Goal: Information Seeking & Learning: Check status

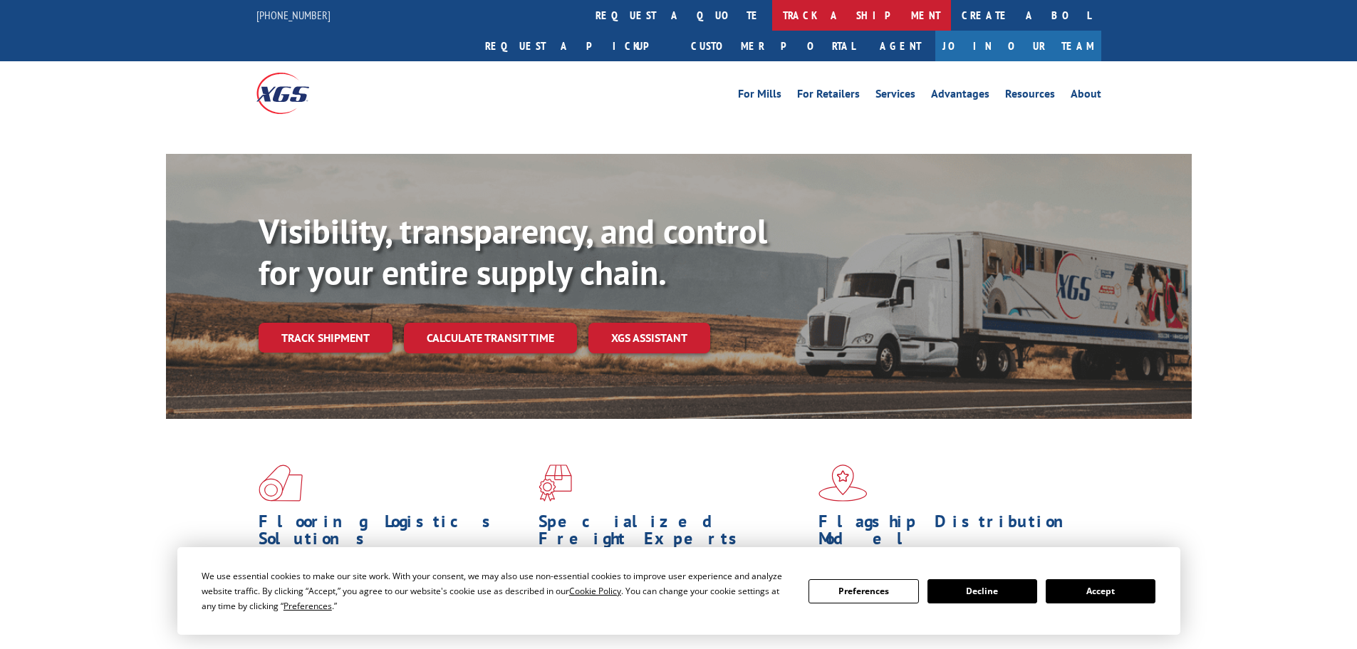
click at [772, 11] on link "track a shipment" at bounding box center [861, 15] width 179 height 31
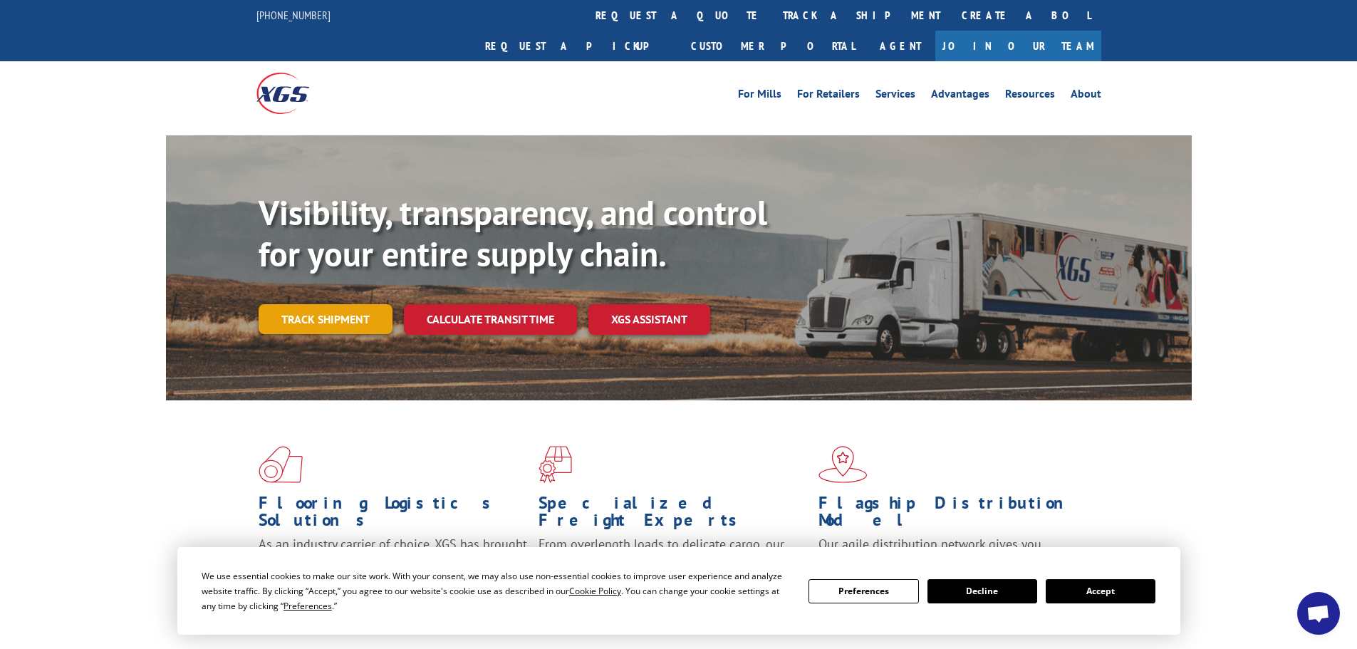
click at [357, 304] on link "Track shipment" at bounding box center [326, 319] width 134 height 30
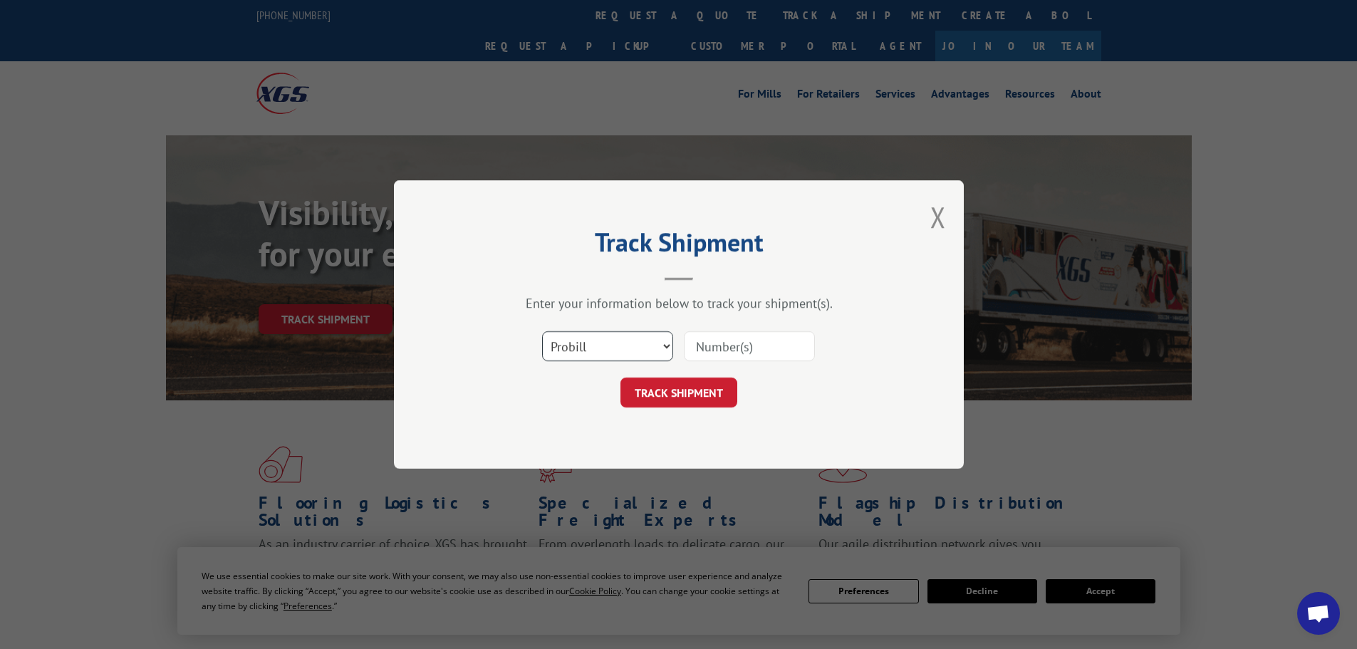
click at [635, 337] on select "Select category... Probill BOL PO" at bounding box center [607, 346] width 131 height 30
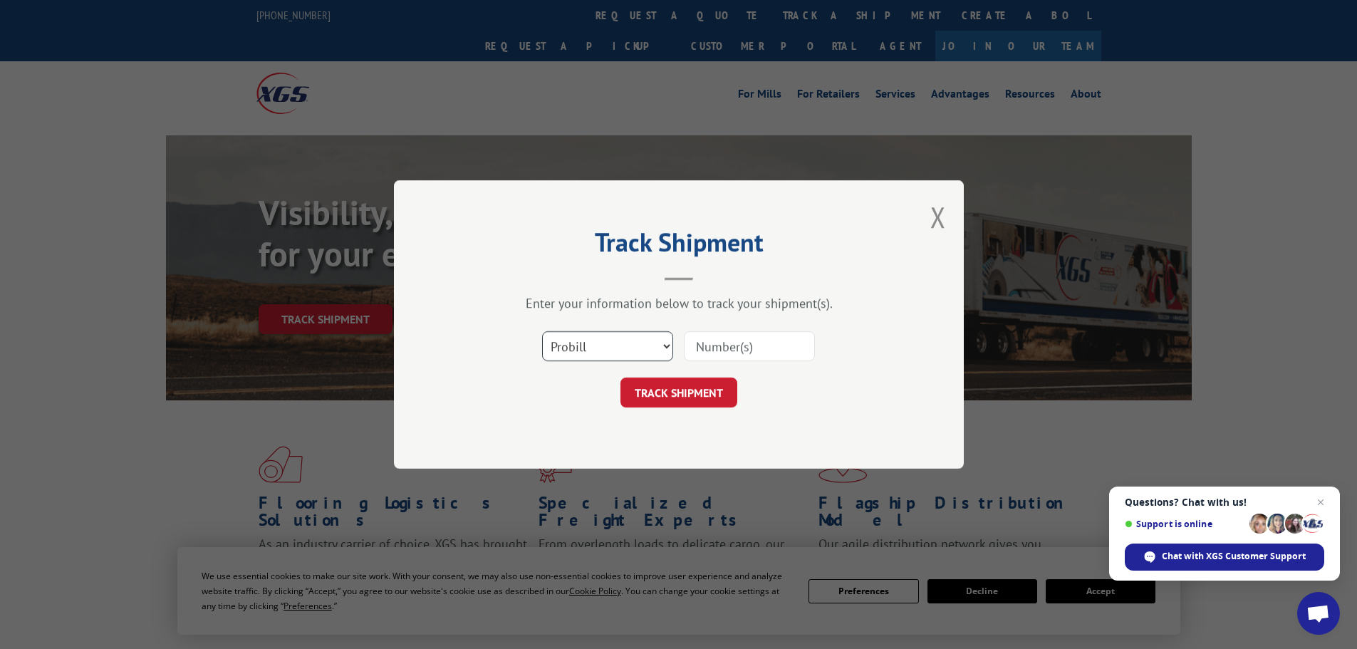
select select "bol"
click at [542, 331] on select "Select category... Probill BOL PO" at bounding box center [607, 346] width 131 height 30
click at [735, 358] on input at bounding box center [749, 346] width 131 height 30
click at [744, 344] on input at bounding box center [749, 346] width 131 height 30
paste input "7082801"
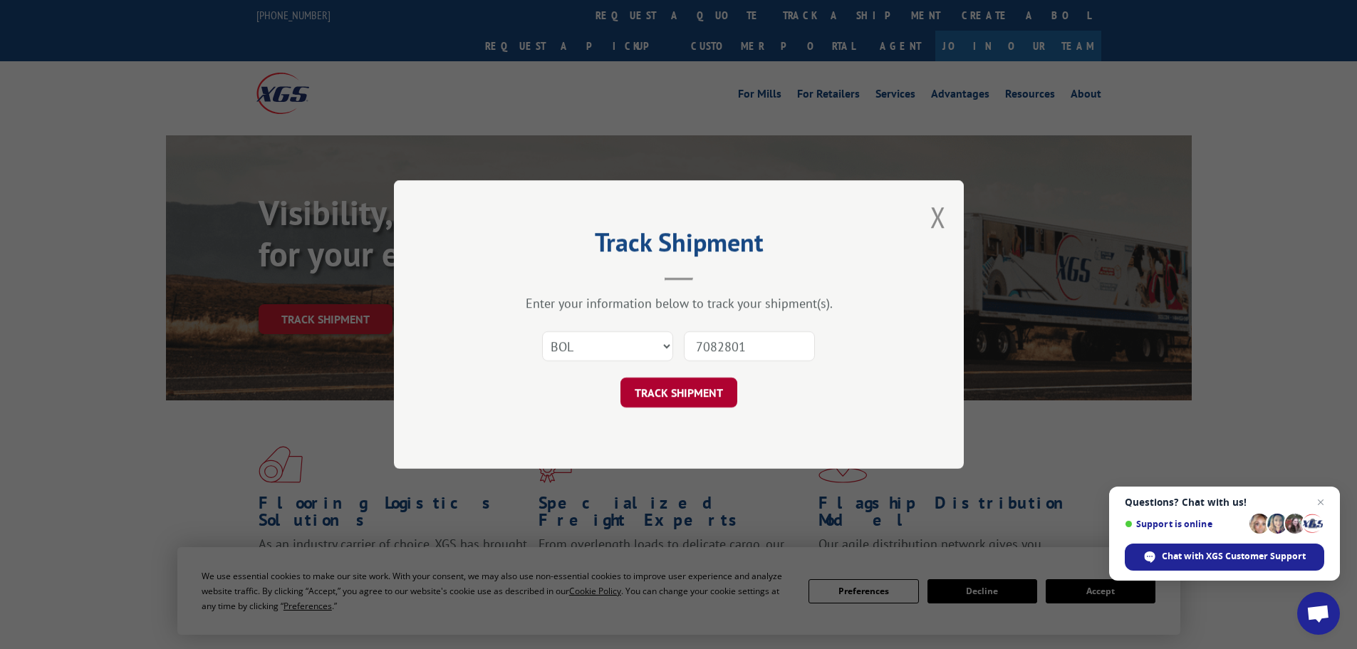
type input "7082801"
click at [692, 391] on button "TRACK SHIPMENT" at bounding box center [678, 393] width 117 height 30
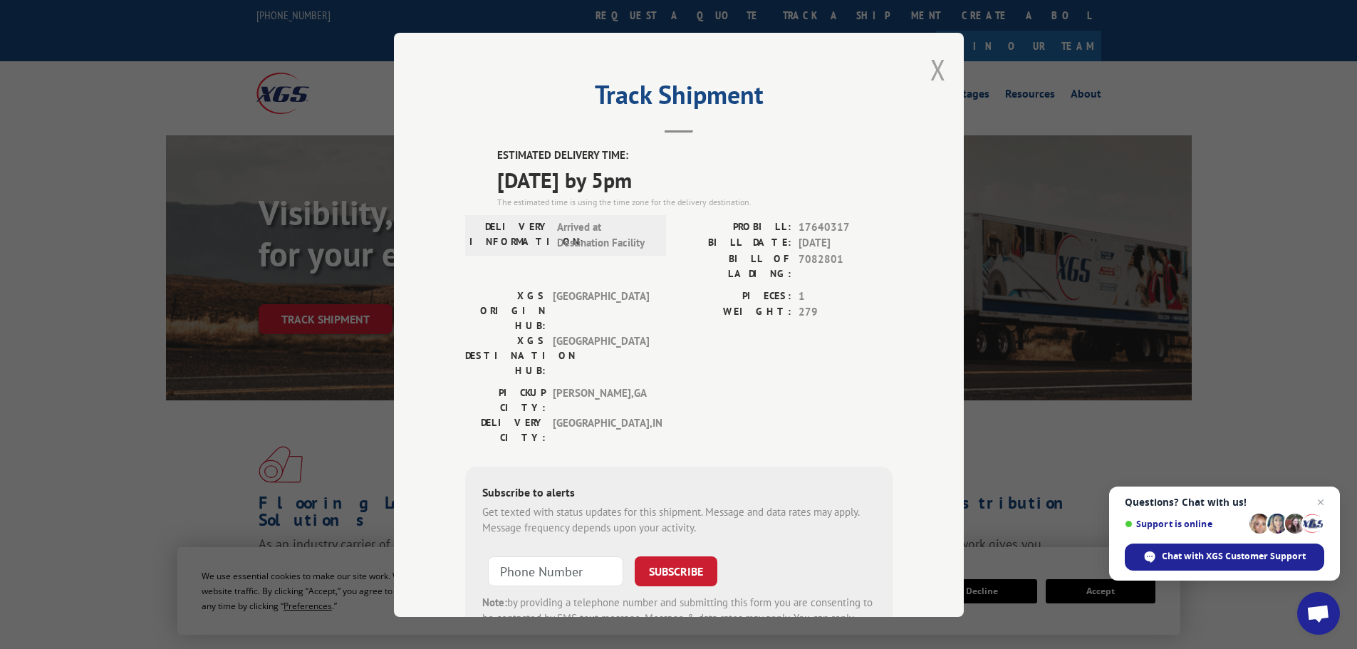
click at [936, 71] on button "Close modal" at bounding box center [938, 70] width 16 height 38
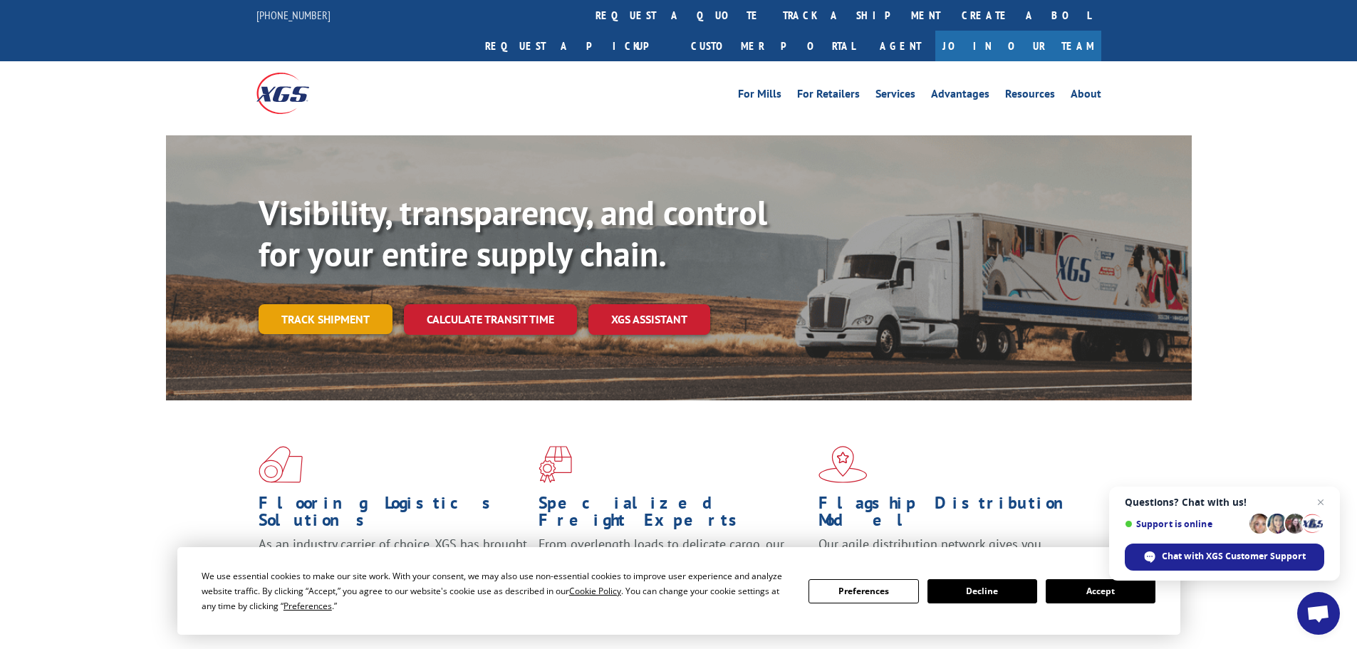
click at [360, 304] on link "Track shipment" at bounding box center [326, 319] width 134 height 30
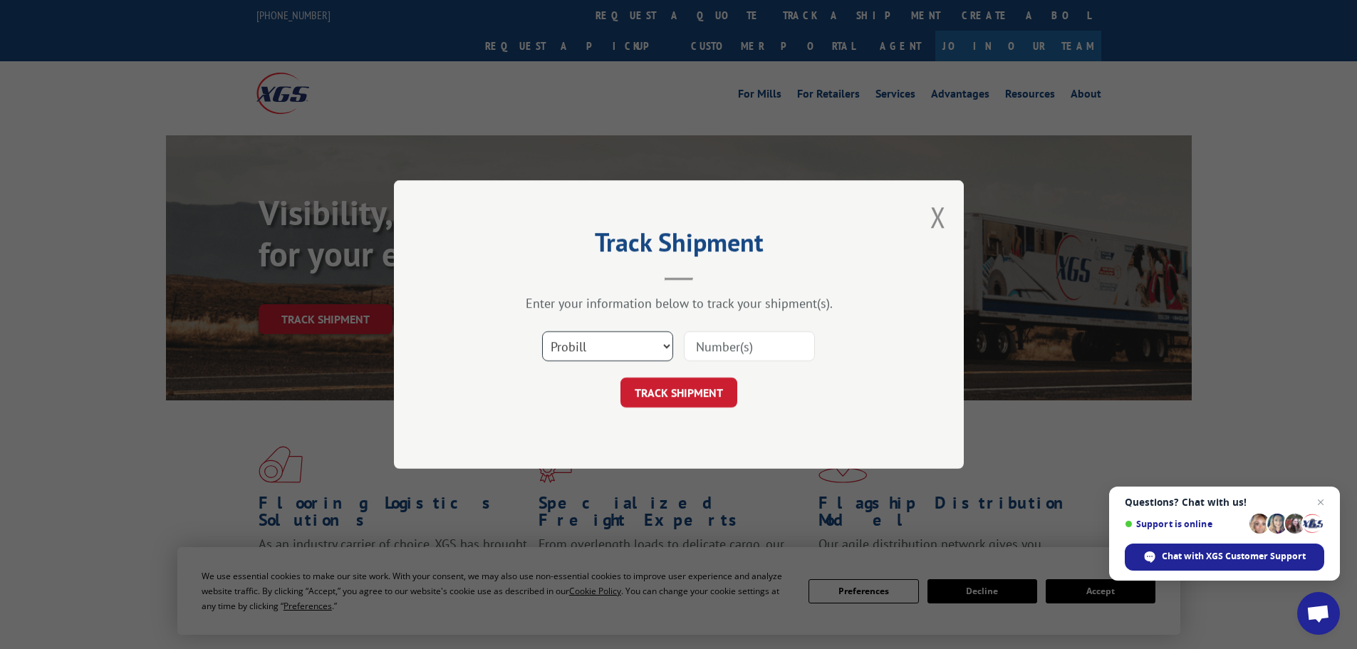
click at [640, 343] on select "Select category... Probill BOL PO" at bounding box center [607, 346] width 131 height 30
select select "bol"
click at [542, 331] on select "Select category... Probill BOL PO" at bounding box center [607, 346] width 131 height 30
click at [740, 347] on input at bounding box center [749, 346] width 131 height 30
paste input "7067565"
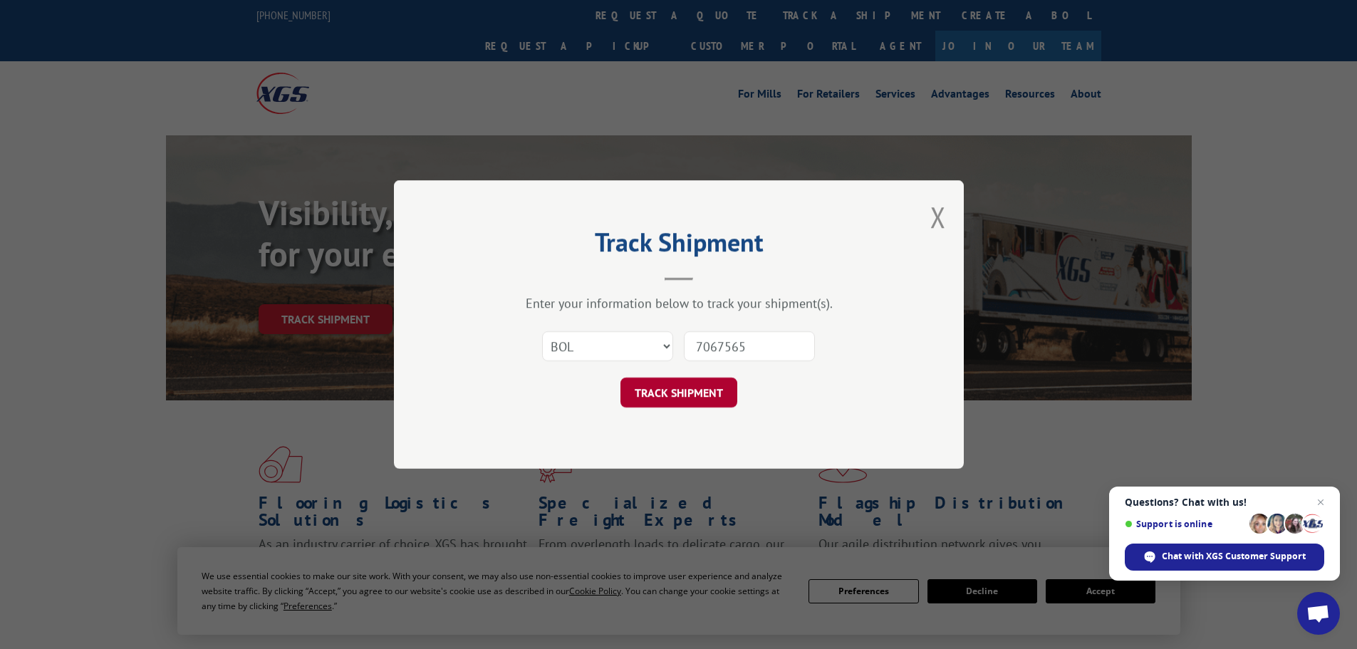
type input "7067565"
click at [667, 388] on button "TRACK SHIPMENT" at bounding box center [678, 393] width 117 height 30
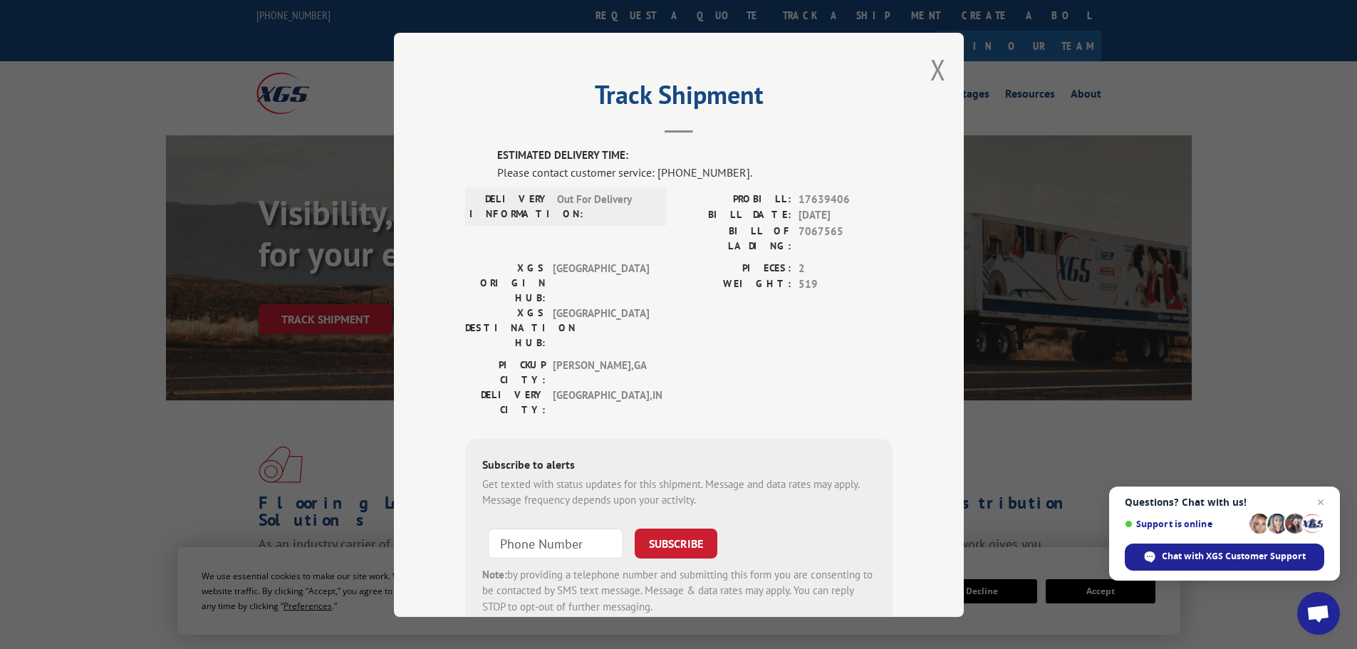
click at [380, 338] on div "Track Shipment ESTIMATED DELIVERY TIME: Please contact customer service: [PHONE…" at bounding box center [678, 324] width 1357 height 649
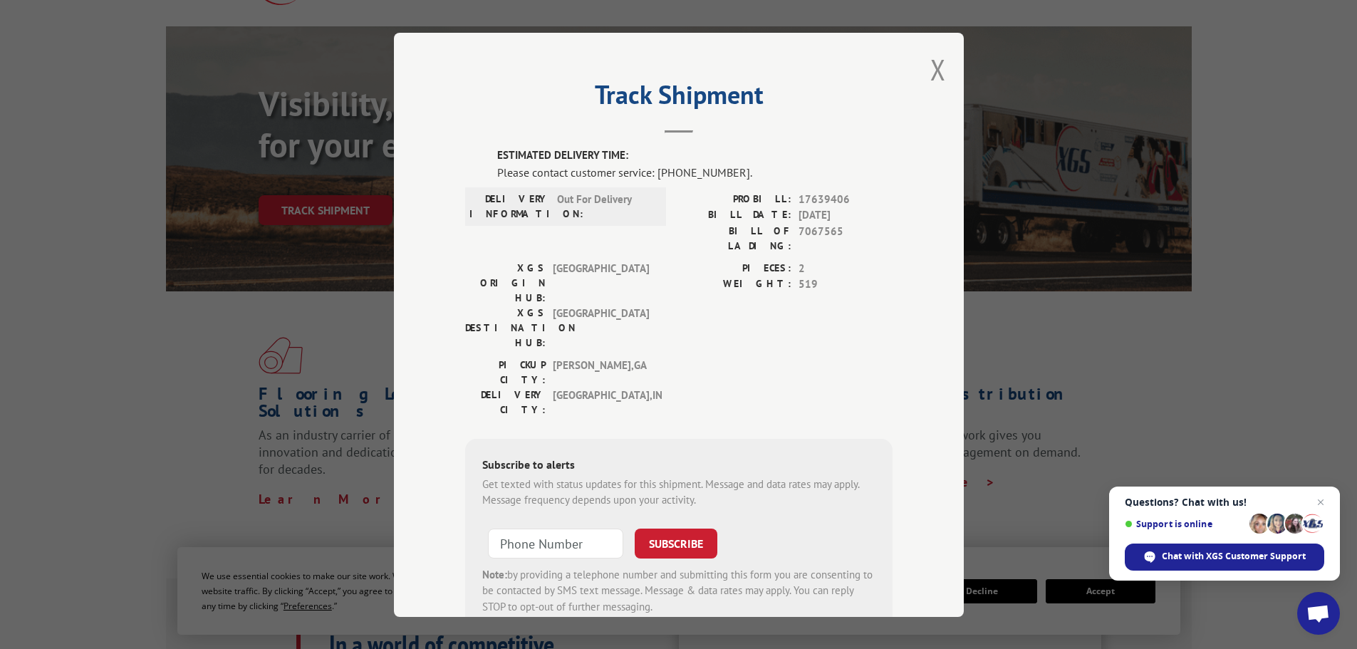
click at [380, 338] on div "Track Shipment ESTIMATED DELIVERY TIME: Please contact customer service: [PHONE…" at bounding box center [678, 324] width 1357 height 649
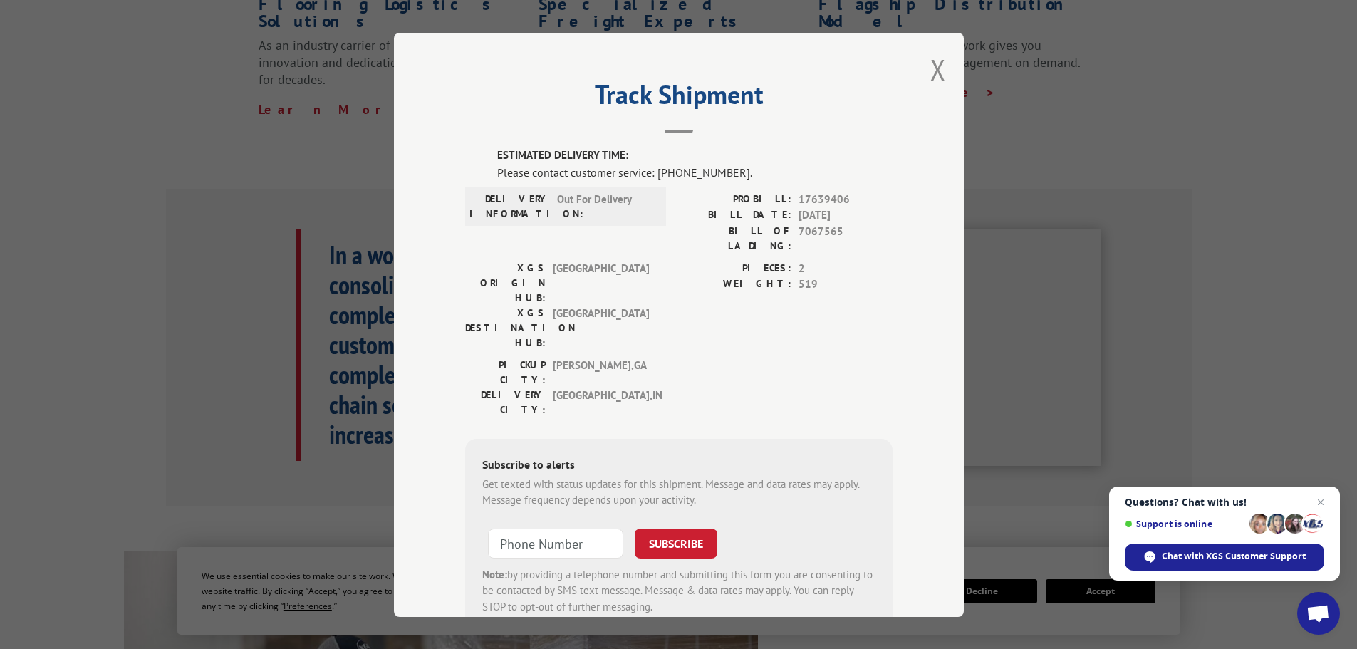
scroll to position [570, 0]
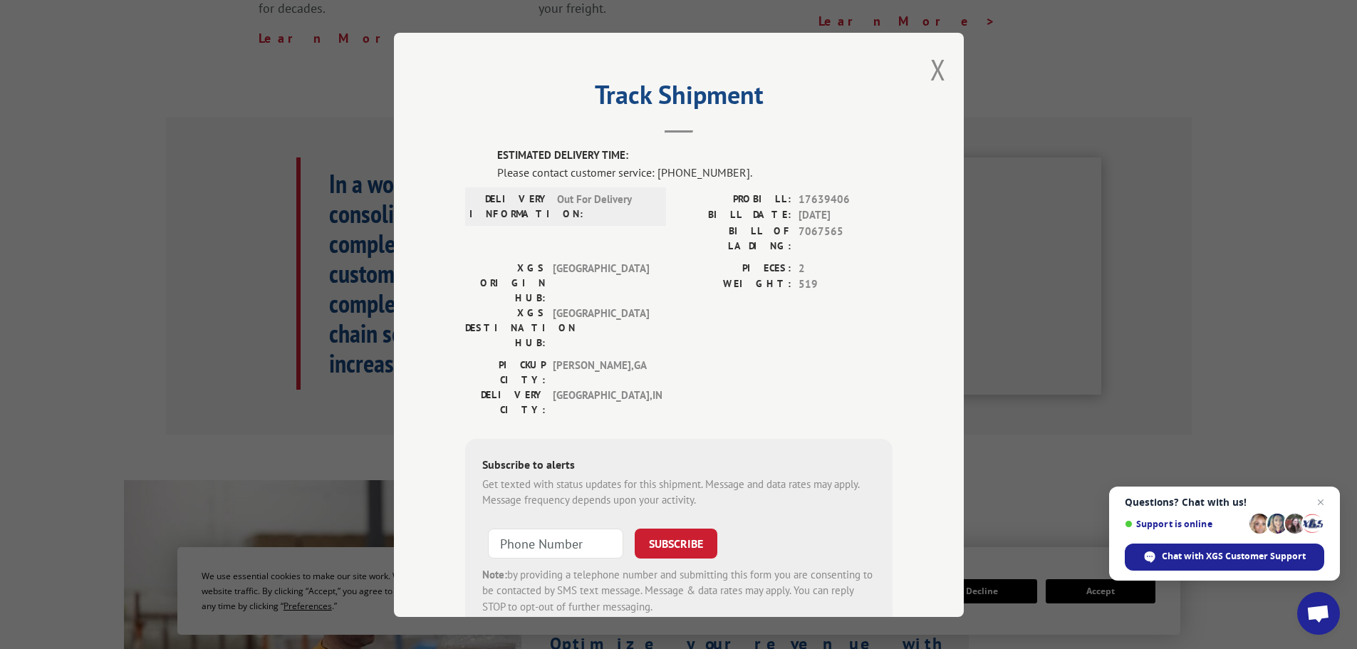
click at [380, 338] on div "Track Shipment ESTIMATED DELIVERY TIME: Please contact customer service: [PHONE…" at bounding box center [678, 324] width 1357 height 649
drag, startPoint x: 73, startPoint y: 63, endPoint x: 1205, endPoint y: 123, distance: 1133.5
click at [1201, 584] on div "Track Shipment ESTIMATED DELIVERY TIME: Please contact customer service: [PHONE…" at bounding box center [678, 324] width 1357 height 649
click at [769, 131] on header "Track Shipment" at bounding box center [678, 109] width 427 height 48
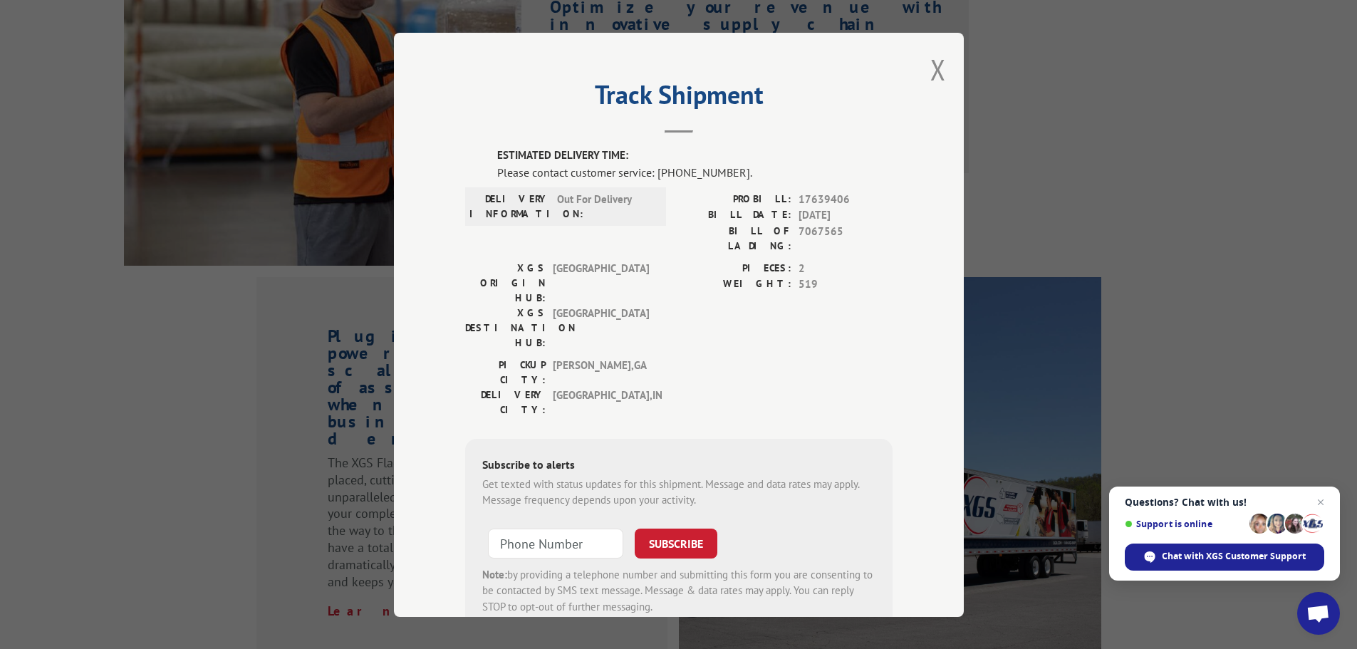
scroll to position [2158, 0]
